Goal: Task Accomplishment & Management: Manage account settings

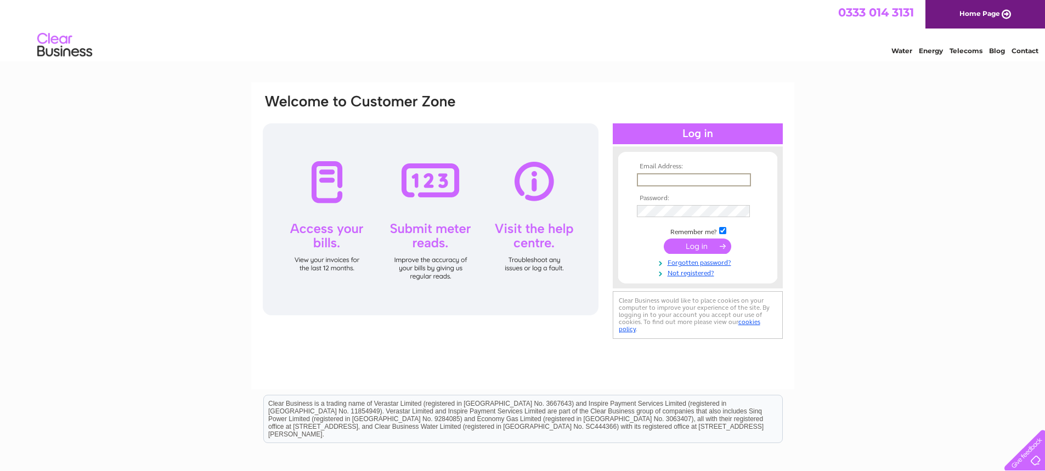
click at [687, 179] on input "text" at bounding box center [694, 179] width 114 height 13
type input "[PERSON_NAME][EMAIL_ADDRESS][PERSON_NAME][DOMAIN_NAME]"
click at [691, 247] on input "submit" at bounding box center [697, 246] width 67 height 15
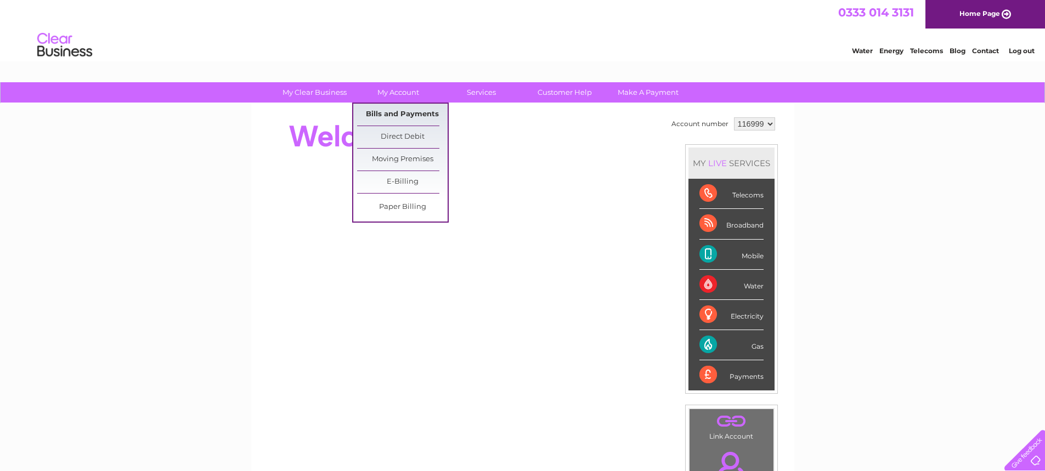
click at [402, 115] on link "Bills and Payments" at bounding box center [402, 115] width 91 height 22
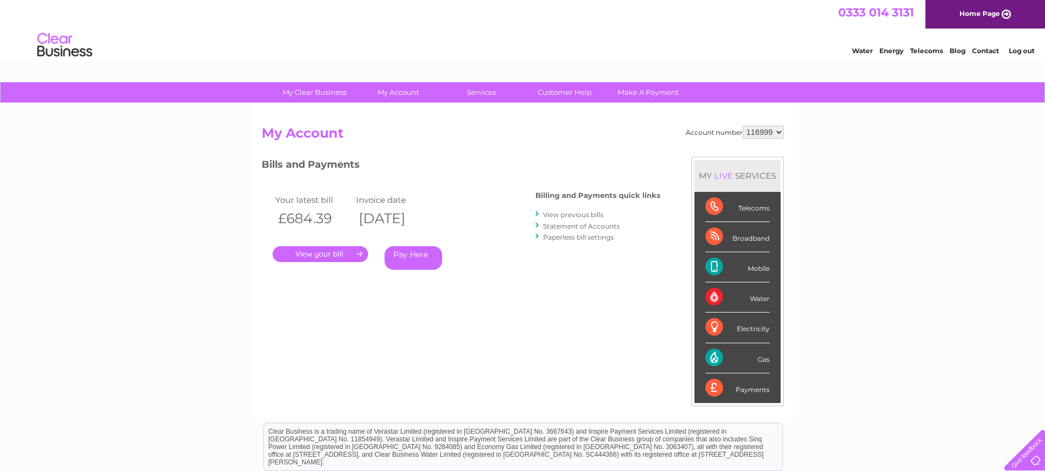
click at [560, 213] on link "View previous bills" at bounding box center [573, 215] width 60 height 8
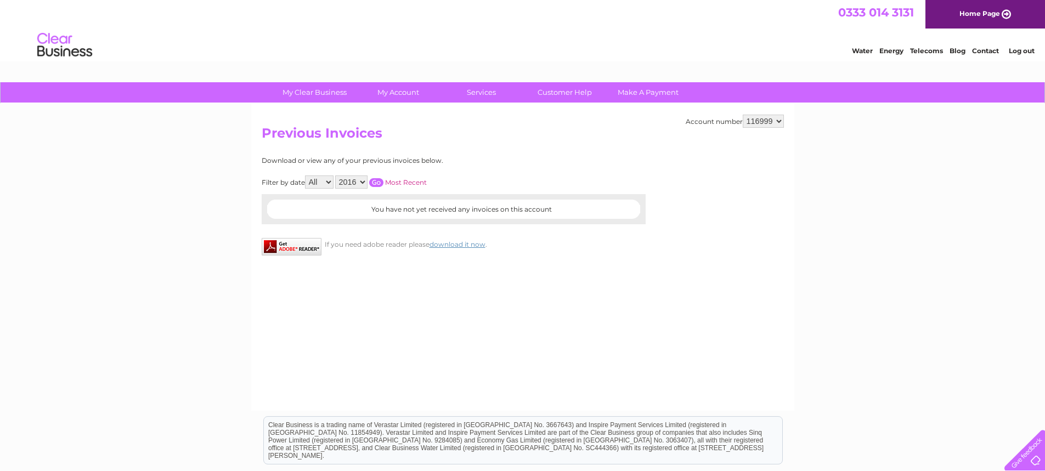
click at [767, 116] on select "116999 500000" at bounding box center [763, 121] width 41 height 13
click at [340, 178] on select "2016" at bounding box center [351, 182] width 32 height 13
click at [374, 180] on input "button" at bounding box center [376, 182] width 14 height 9
